Goal: Task Accomplishment & Management: Manage account settings

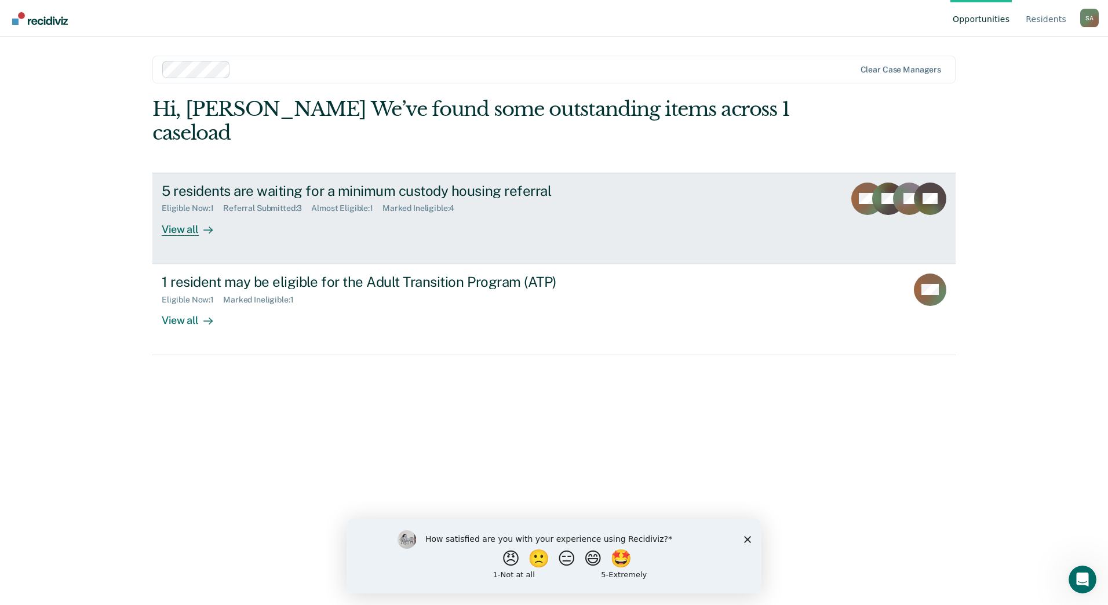
click at [353, 200] on div "5 residents are waiting for a minimum custody housing referral Eligible Now : 1…" at bounding box center [379, 209] width 435 height 53
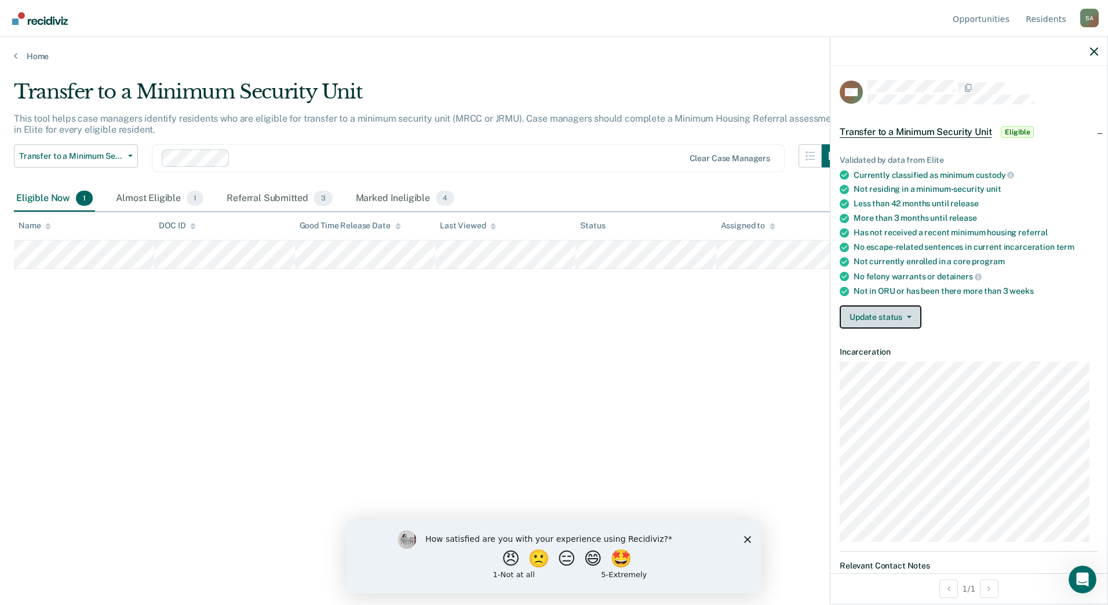
click at [910, 323] on button "Update status" at bounding box center [881, 316] width 82 height 23
click at [899, 372] on article "DM Transfer to a Minimum Security Unit Eligible Validated by data from Elite Cu…" at bounding box center [969, 491] width 258 height 823
click at [908, 321] on button "Update status" at bounding box center [881, 316] width 82 height 23
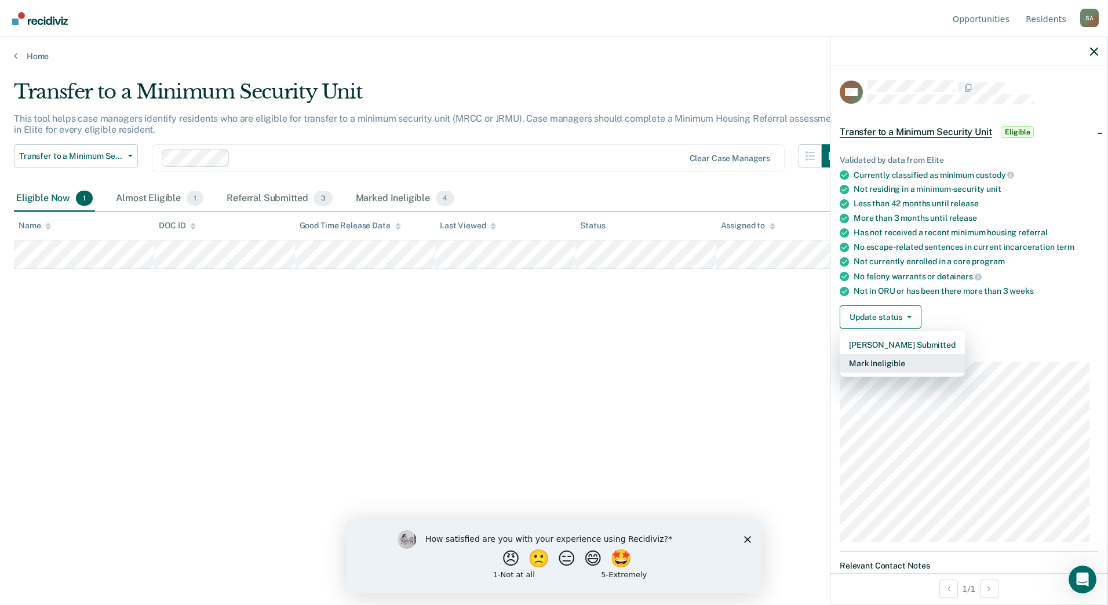
click at [898, 370] on button "Mark Ineligible" at bounding box center [902, 363] width 125 height 19
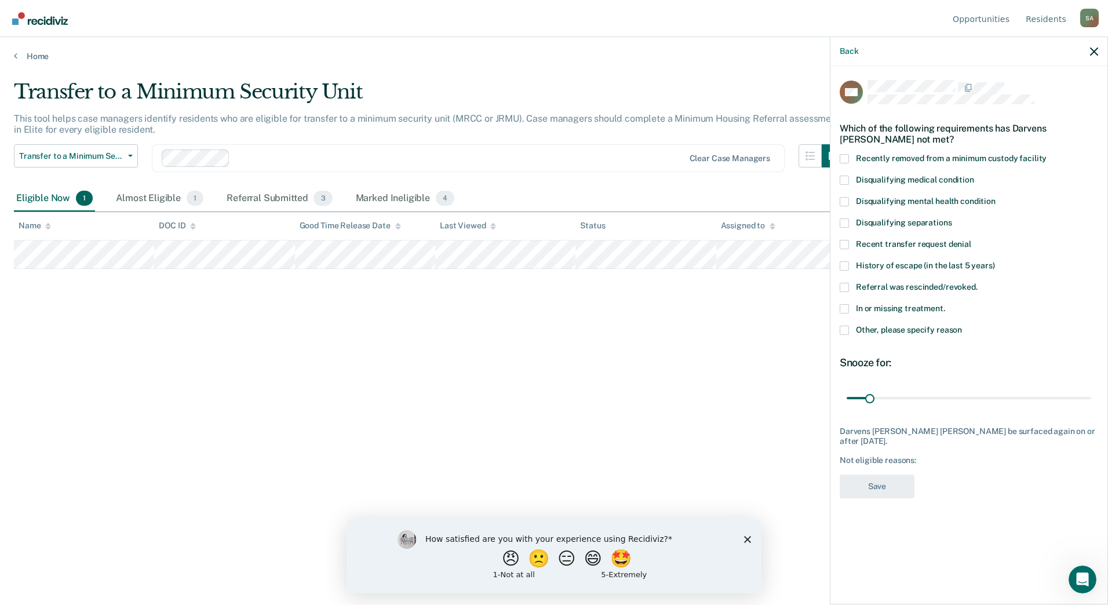
click at [915, 207] on label "Disqualifying mental health condition" at bounding box center [969, 203] width 258 height 12
click at [996, 197] on input "Disqualifying mental health condition" at bounding box center [996, 197] width 0 height 0
drag, startPoint x: 868, startPoint y: 398, endPoint x: 909, endPoint y: 391, distance: 41.2
type input "90"
click at [909, 391] on input "range" at bounding box center [969, 398] width 245 height 20
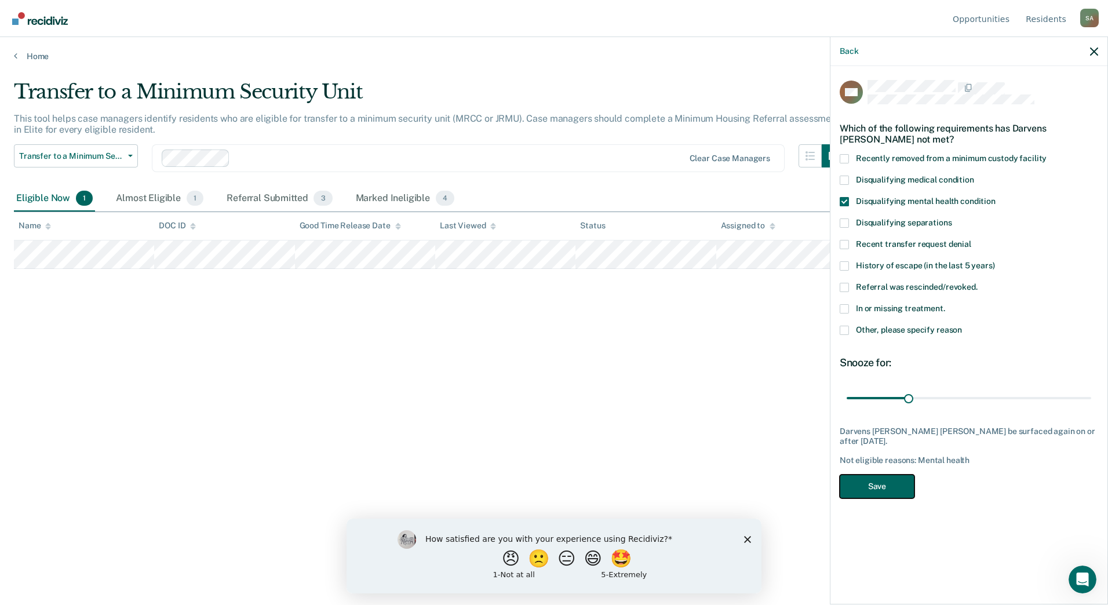
click at [881, 479] on button "Save" at bounding box center [877, 487] width 75 height 24
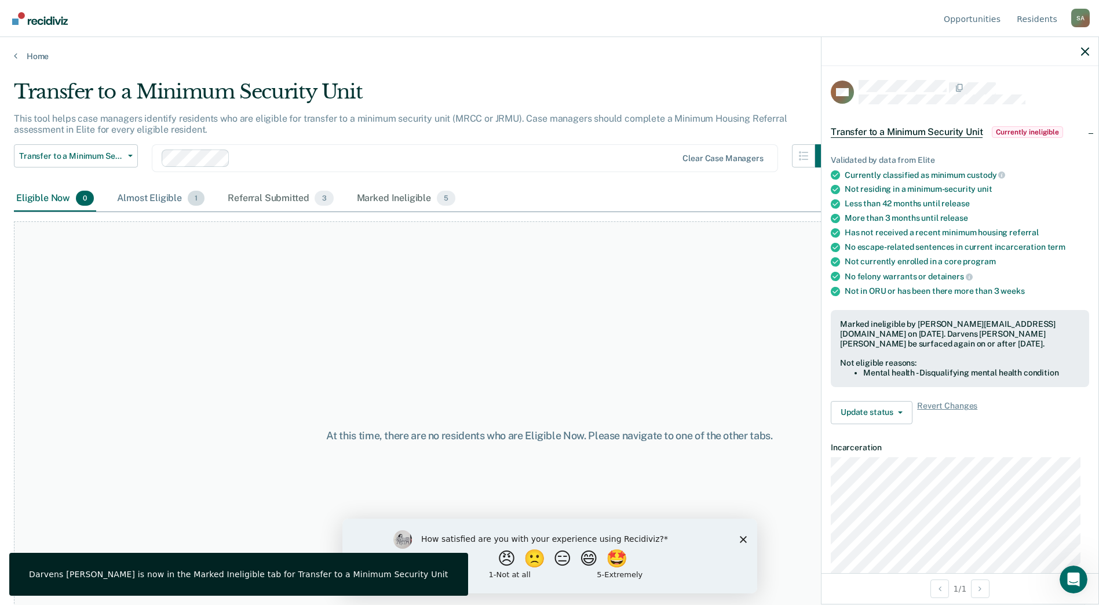
click at [152, 196] on div "Almost Eligible 1" at bounding box center [161, 198] width 92 height 25
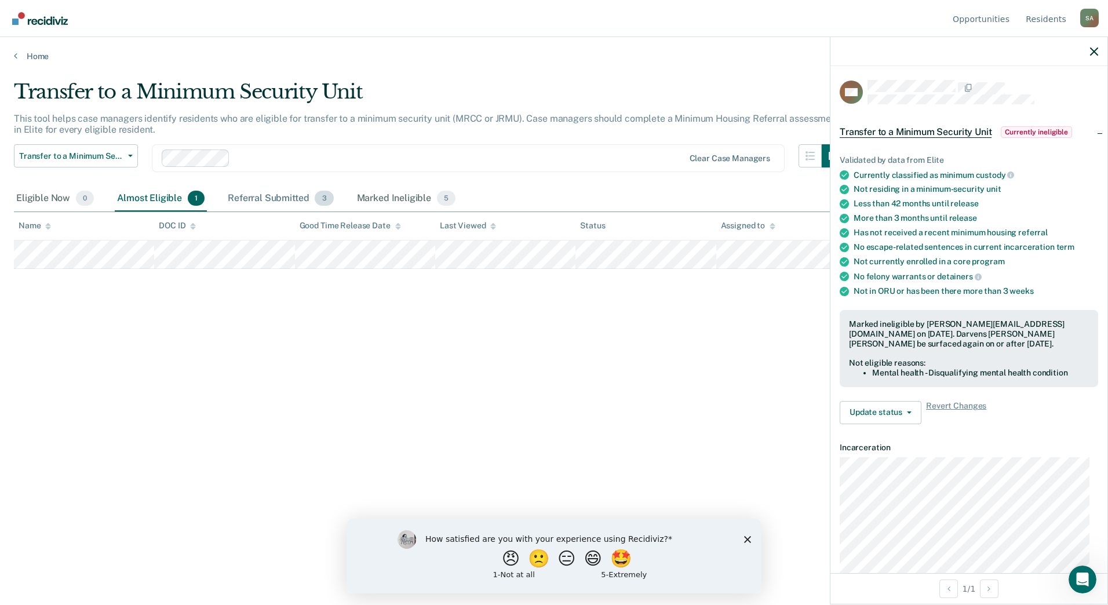
click at [274, 206] on div "Referral Submitted 3" at bounding box center [280, 198] width 110 height 25
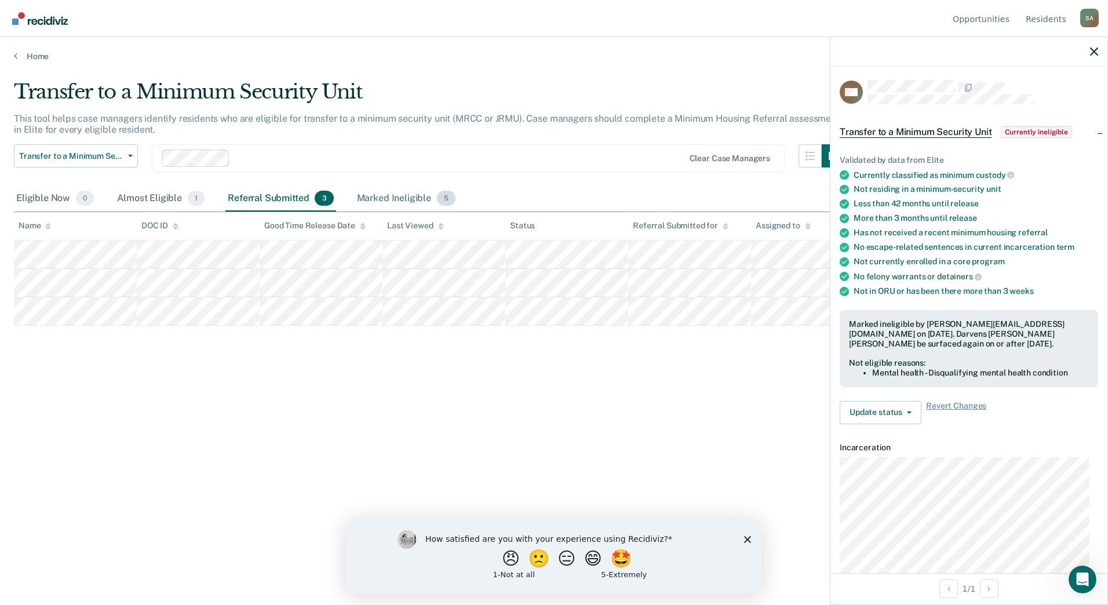
click at [405, 195] on div "Marked Ineligible 5" at bounding box center [407, 198] width 104 height 25
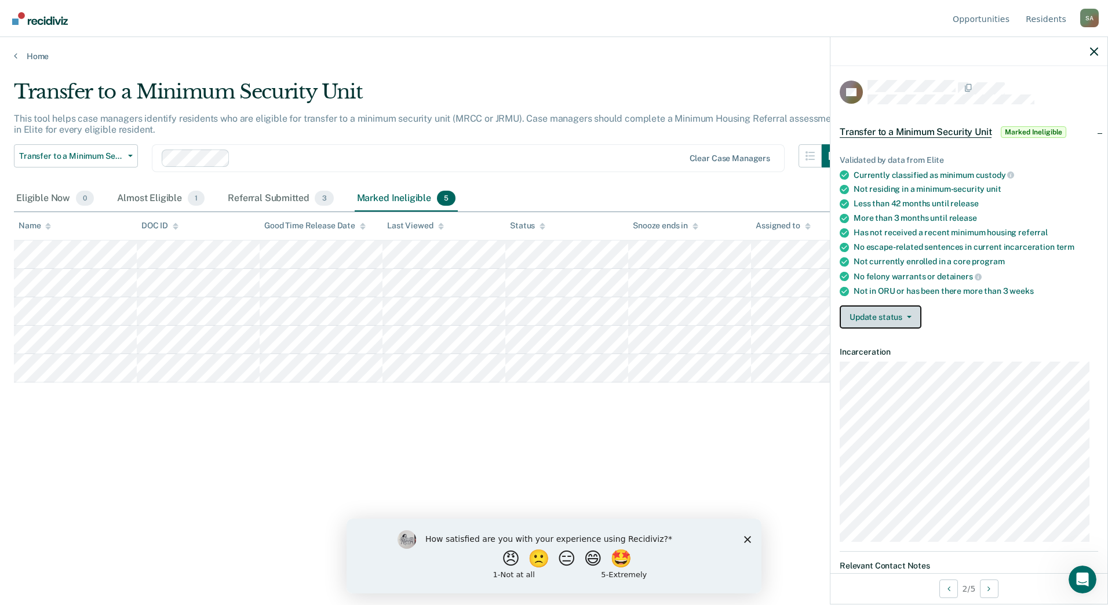
click at [913, 311] on button "Update status" at bounding box center [881, 316] width 82 height 23
click at [887, 371] on article "CC Transfer to a Minimum Security Unit Marked Ineligible Validated by data from…" at bounding box center [969, 575] width 258 height 991
click at [914, 316] on button "Update status" at bounding box center [881, 316] width 82 height 23
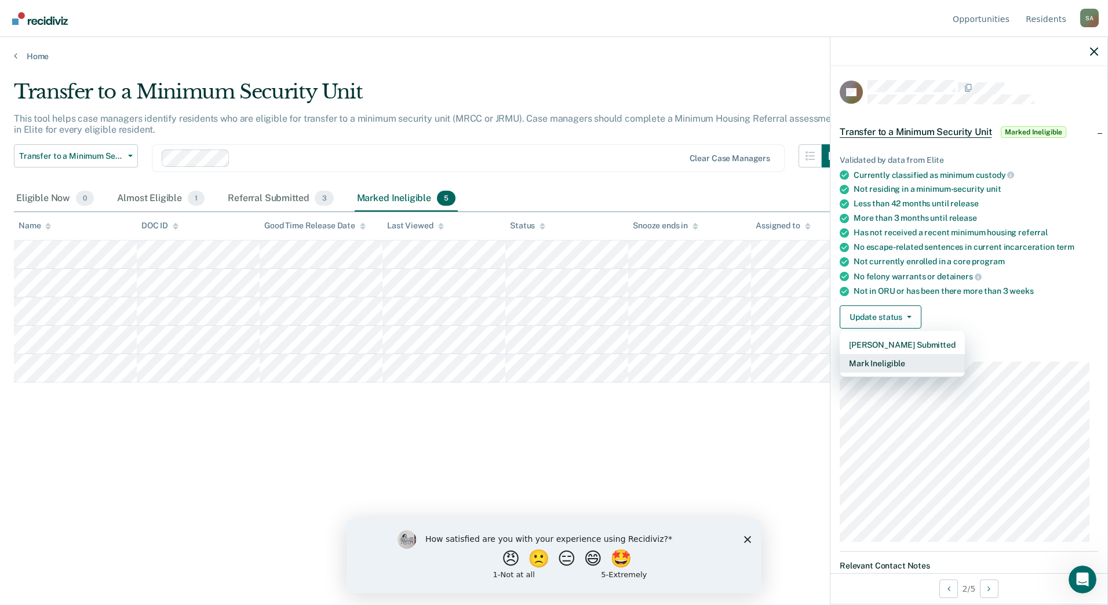
click at [902, 363] on button "Mark Ineligible" at bounding box center [902, 363] width 125 height 19
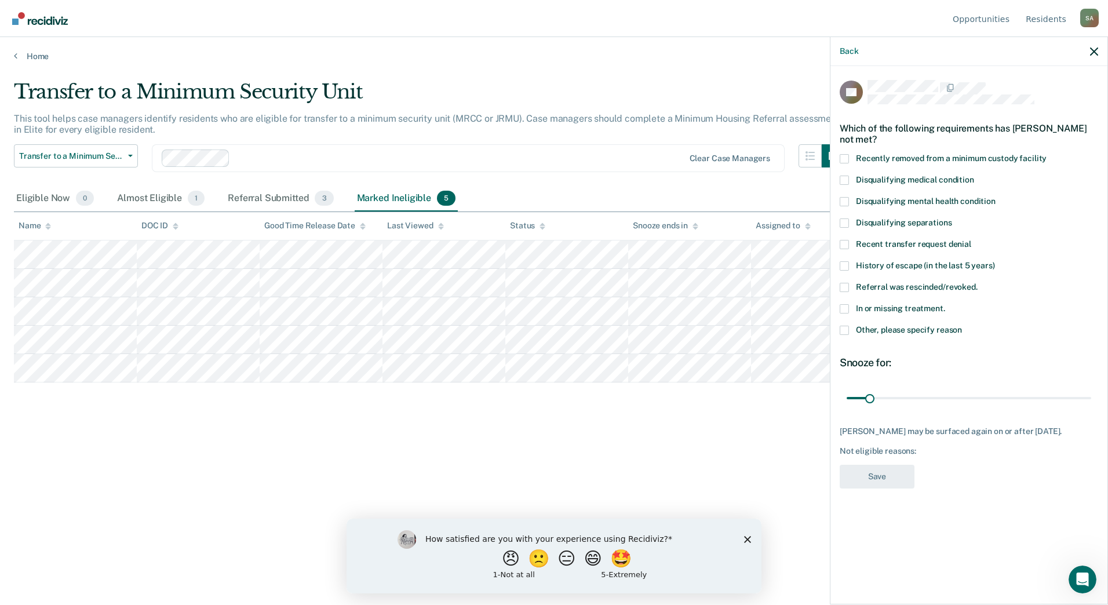
click at [909, 242] on span "Recent transfer request denial" at bounding box center [913, 243] width 115 height 9
click at [971, 240] on input "Recent transfer request denial" at bounding box center [971, 240] width 0 height 0
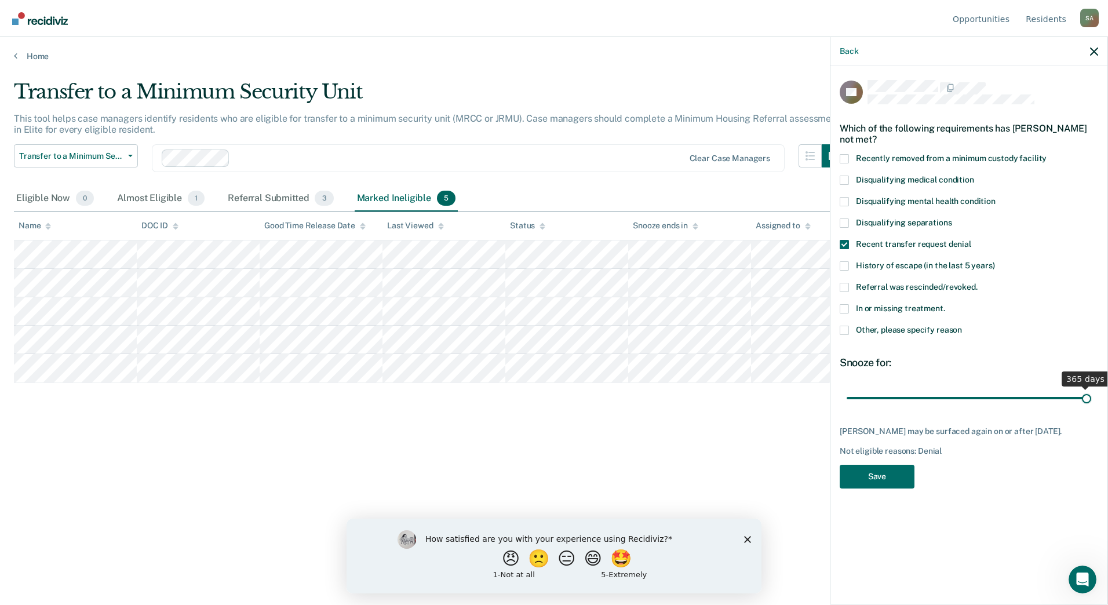
drag, startPoint x: 874, startPoint y: 396, endPoint x: 1104, endPoint y: 387, distance: 230.3
type input "365"
click at [1091, 388] on input "range" at bounding box center [969, 398] width 245 height 20
click at [900, 477] on button "Save" at bounding box center [877, 477] width 75 height 24
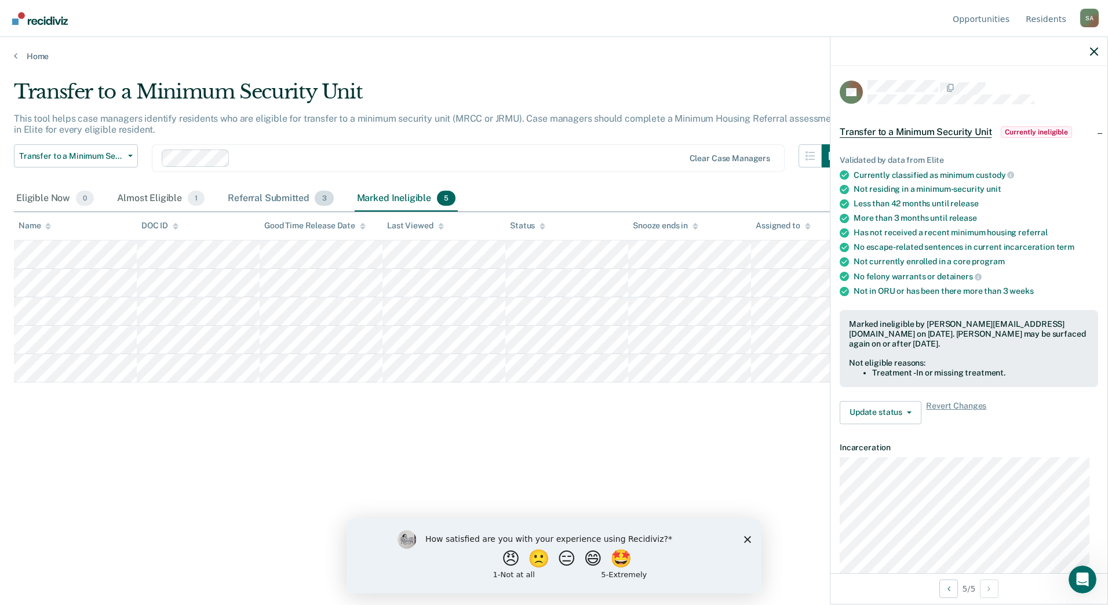
click at [257, 196] on div "Referral Submitted 3" at bounding box center [280, 198] width 110 height 25
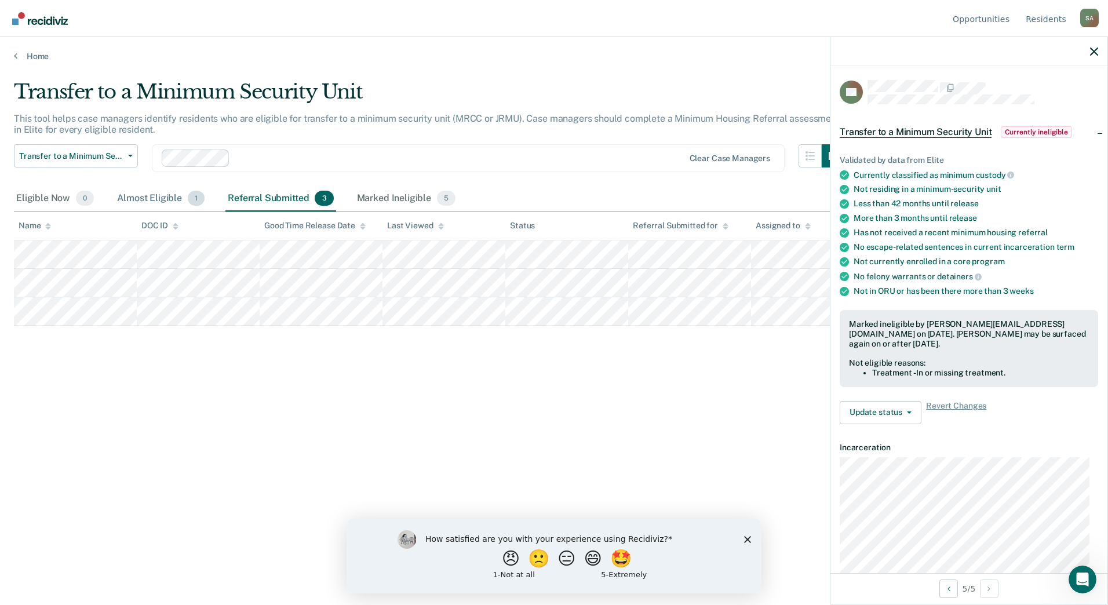
click at [142, 199] on div "Almost Eligible 1" at bounding box center [161, 198] width 92 height 25
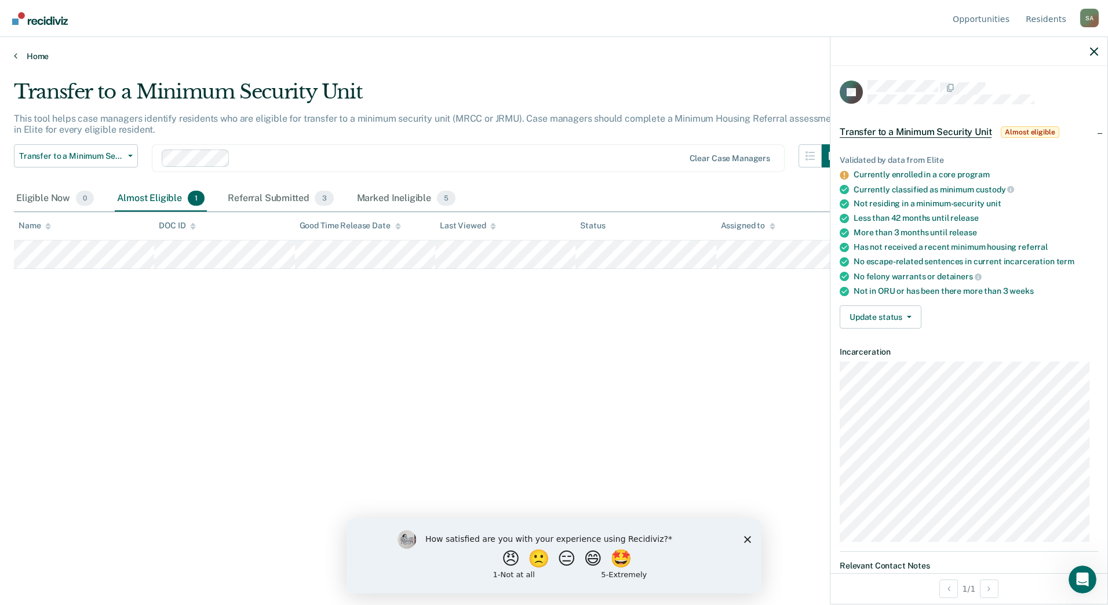
click at [30, 52] on link "Home" at bounding box center [554, 56] width 1080 height 10
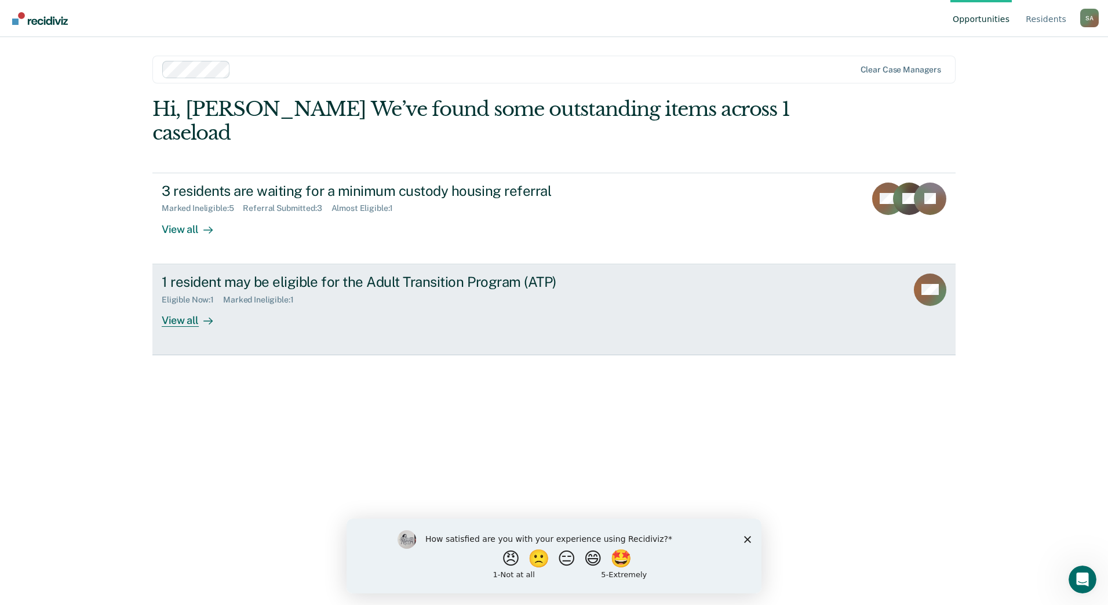
click at [326, 297] on div "1 resident may be eligible for the Adult Transition Program (ATP) Eligible Now …" at bounding box center [379, 300] width 435 height 53
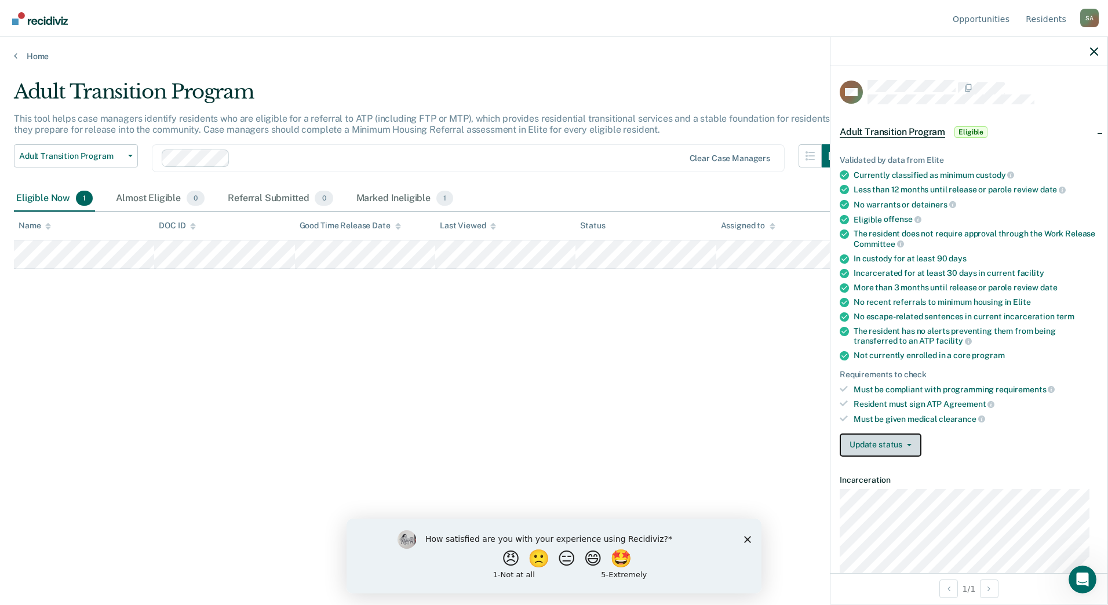
click at [885, 446] on button "Update status" at bounding box center [881, 444] width 82 height 23
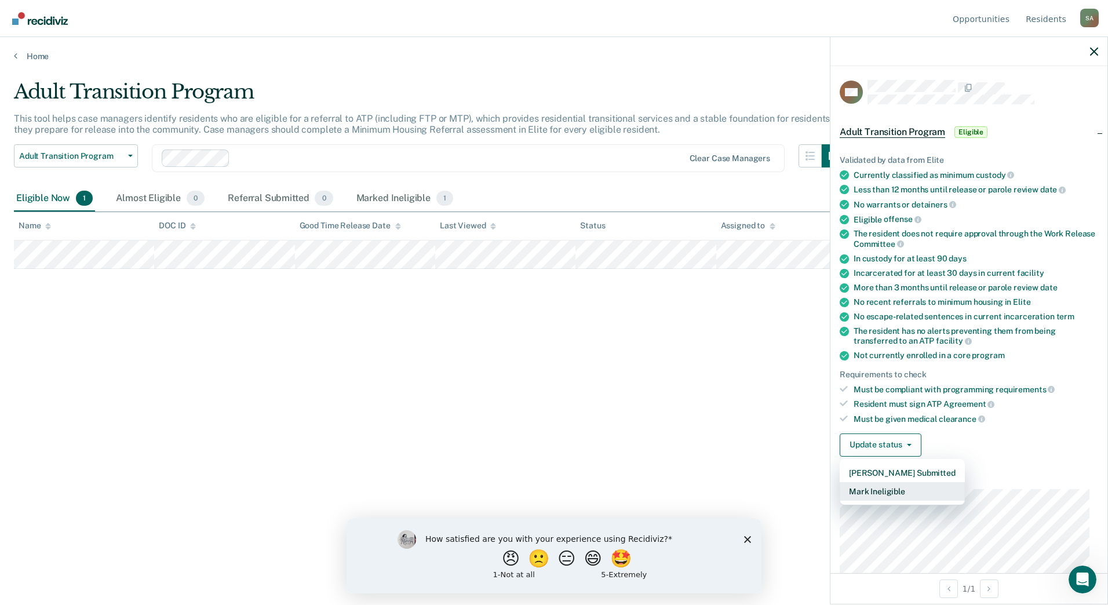
click at [882, 493] on button "Mark Ineligible" at bounding box center [902, 491] width 125 height 19
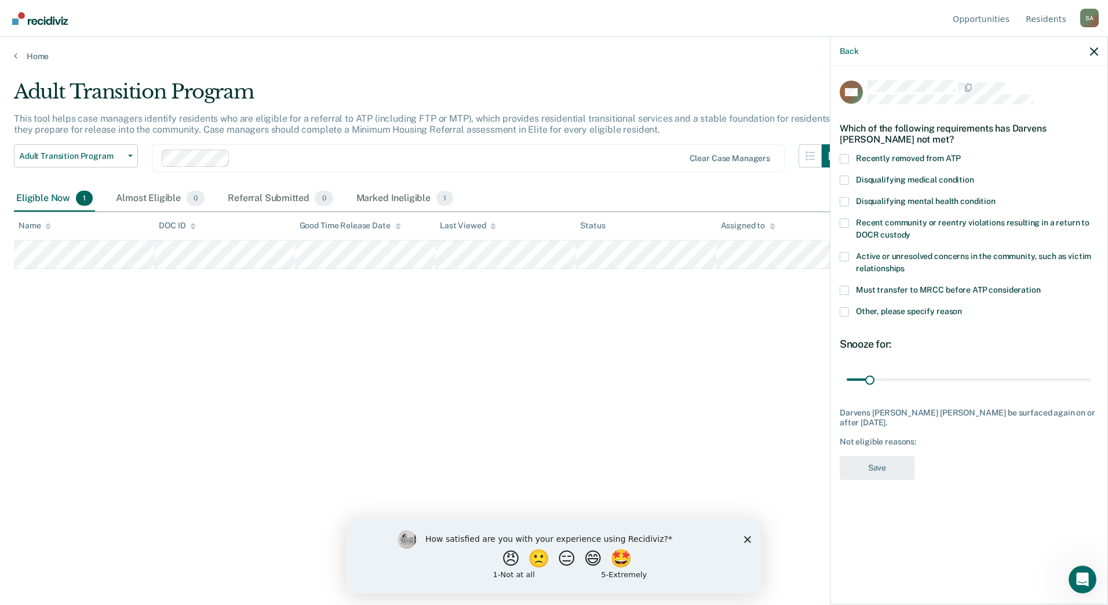
click at [932, 202] on span "Disqualifying mental health condition" at bounding box center [926, 200] width 140 height 9
click at [996, 197] on input "Disqualifying mental health condition" at bounding box center [996, 197] width 0 height 0
click at [900, 374] on input "range" at bounding box center [969, 379] width 245 height 20
click at [909, 375] on input "range" at bounding box center [969, 379] width 245 height 20
click at [900, 376] on input "range" at bounding box center [969, 379] width 245 height 20
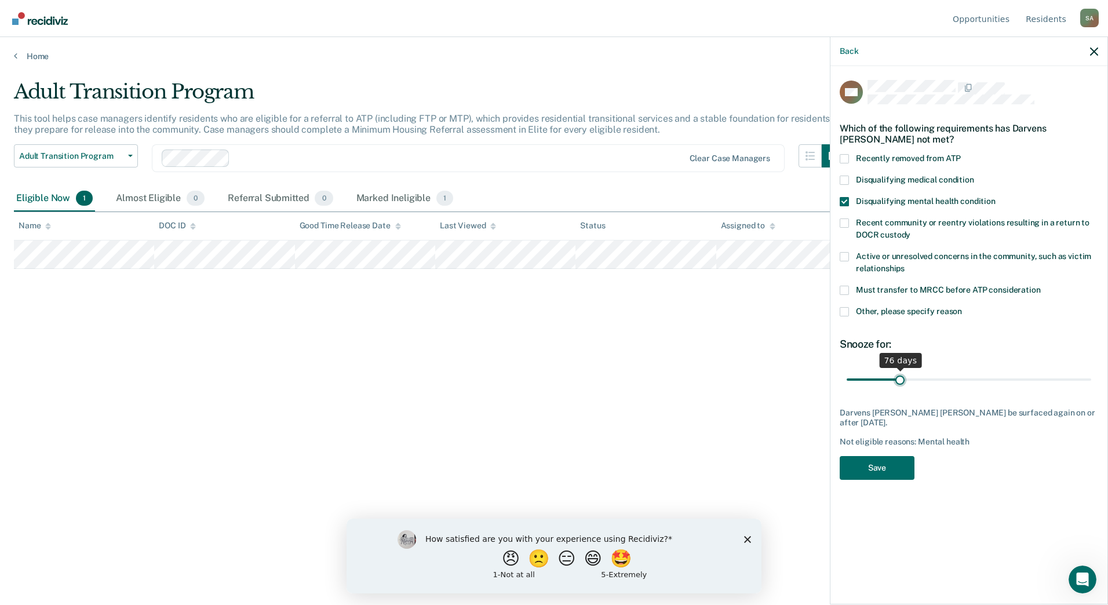
click at [903, 376] on input "range" at bounding box center [969, 379] width 245 height 20
drag, startPoint x: 903, startPoint y: 376, endPoint x: 909, endPoint y: 375, distance: 5.9
type input "90"
click at [909, 375] on input "range" at bounding box center [969, 379] width 245 height 20
click at [877, 458] on button "Save" at bounding box center [877, 468] width 75 height 24
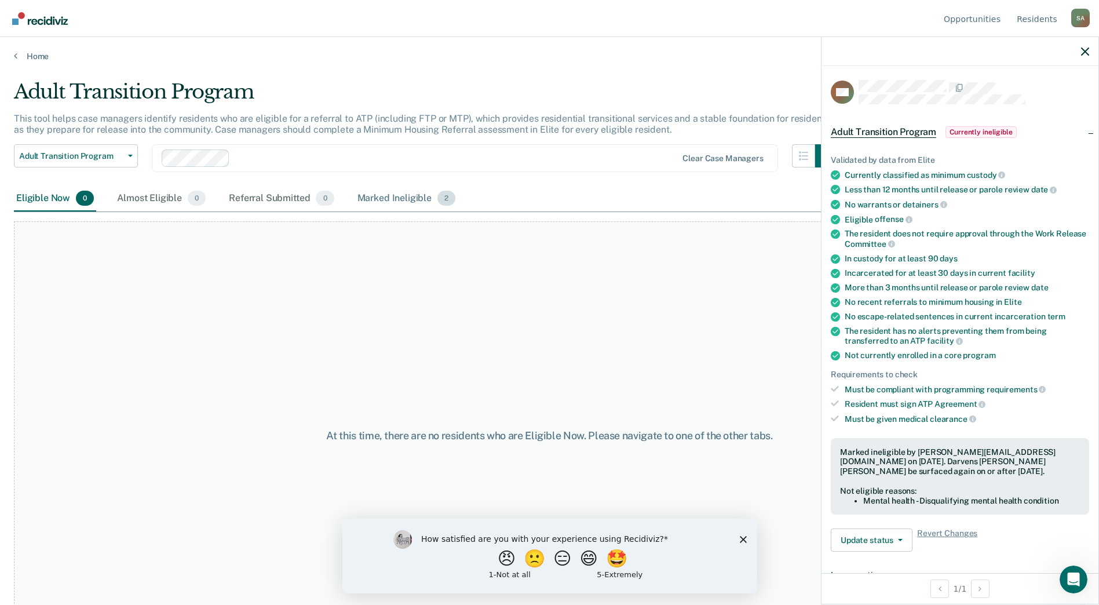
click at [400, 203] on div "Marked Ineligible 2" at bounding box center [406, 198] width 103 height 25
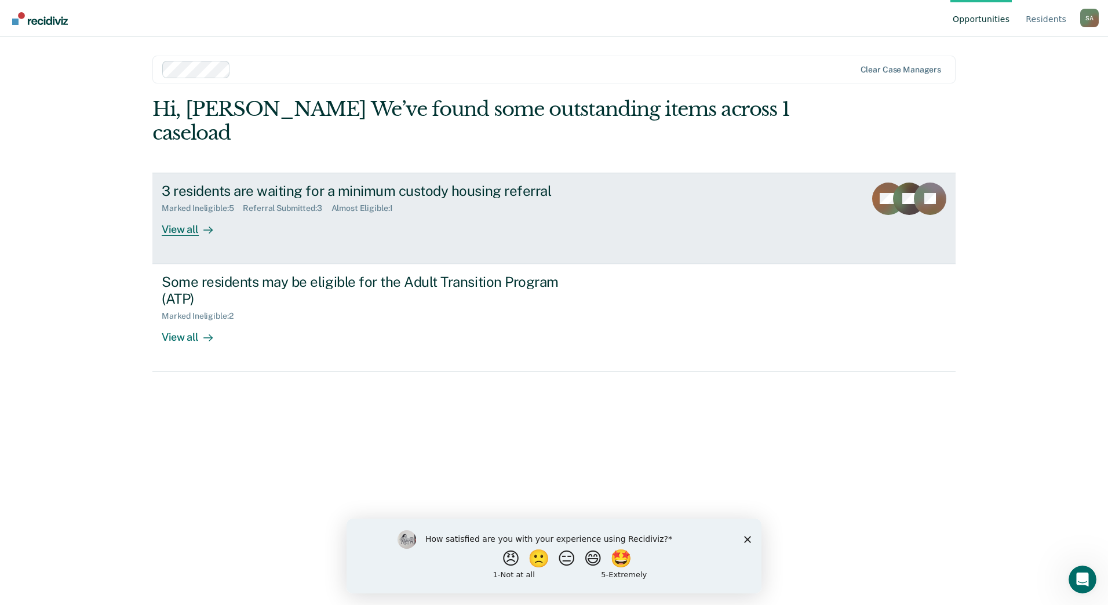
click at [486, 199] on div "Marked Ineligible : 5 Referral Submitted : 3 Almost Eligible : 1" at bounding box center [365, 206] width 407 height 14
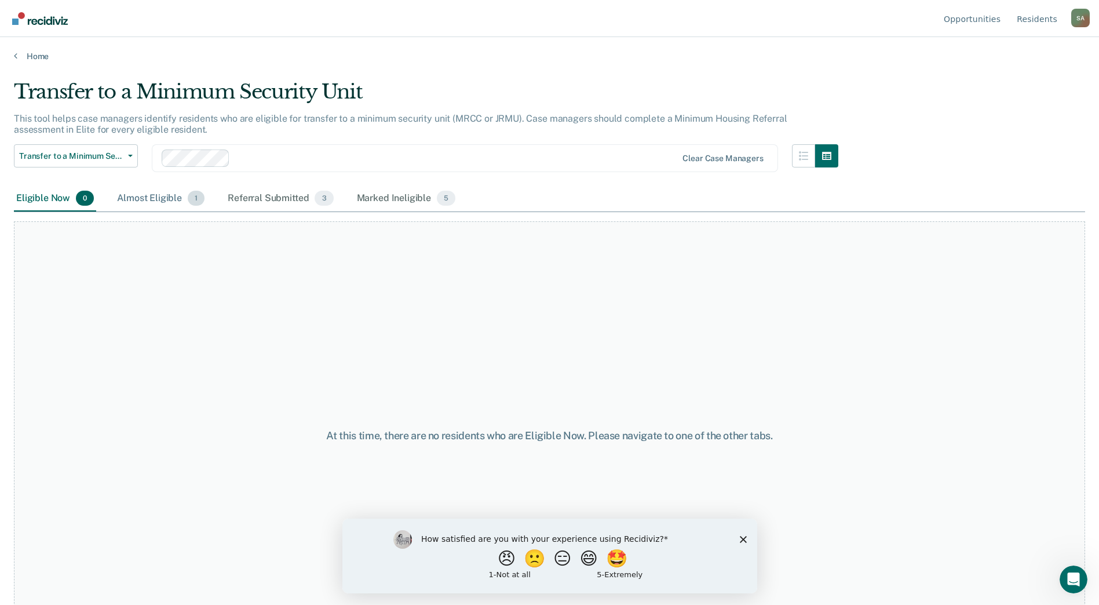
click at [162, 199] on div "Almost Eligible 1" at bounding box center [161, 198] width 92 height 25
